Goal: Find specific page/section: Find specific page/section

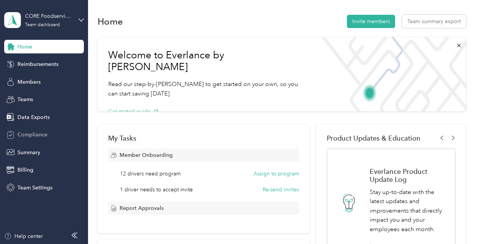
click at [48, 135] on div "Compliance" at bounding box center [44, 135] width 80 height 14
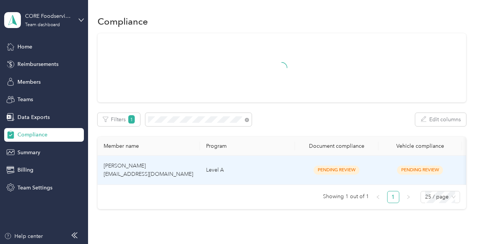
click at [261, 168] on td "Level A" at bounding box center [247, 170] width 95 height 29
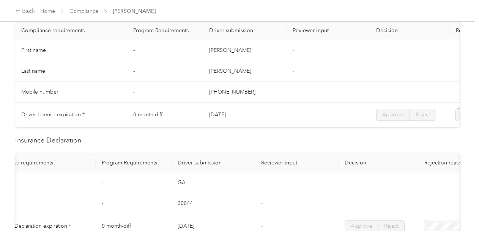
scroll to position [222, 0]
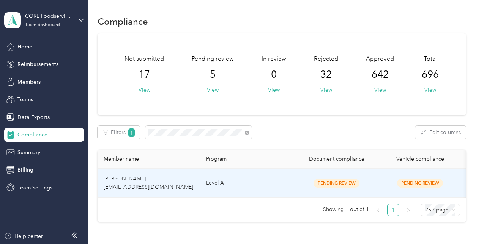
click at [243, 187] on td "Level A" at bounding box center [247, 183] width 95 height 29
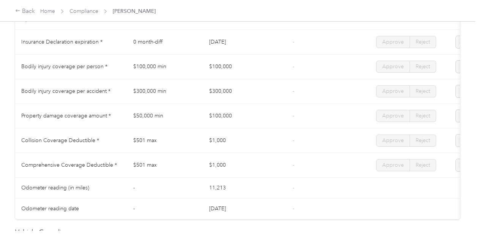
scroll to position [416, 0]
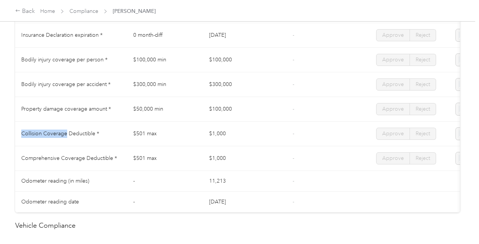
drag, startPoint x: 67, startPoint y: 136, endPoint x: 20, endPoint y: 137, distance: 47.0
click at [20, 137] on td "Collision Coverage Deductible *" at bounding box center [71, 134] width 112 height 25
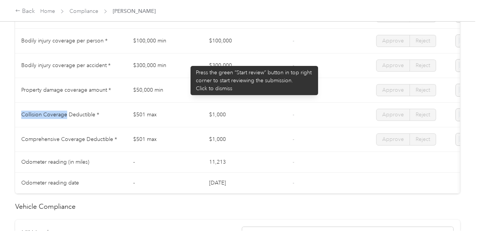
scroll to position [431, 0]
